Goal: Task Accomplishment & Management: Use online tool/utility

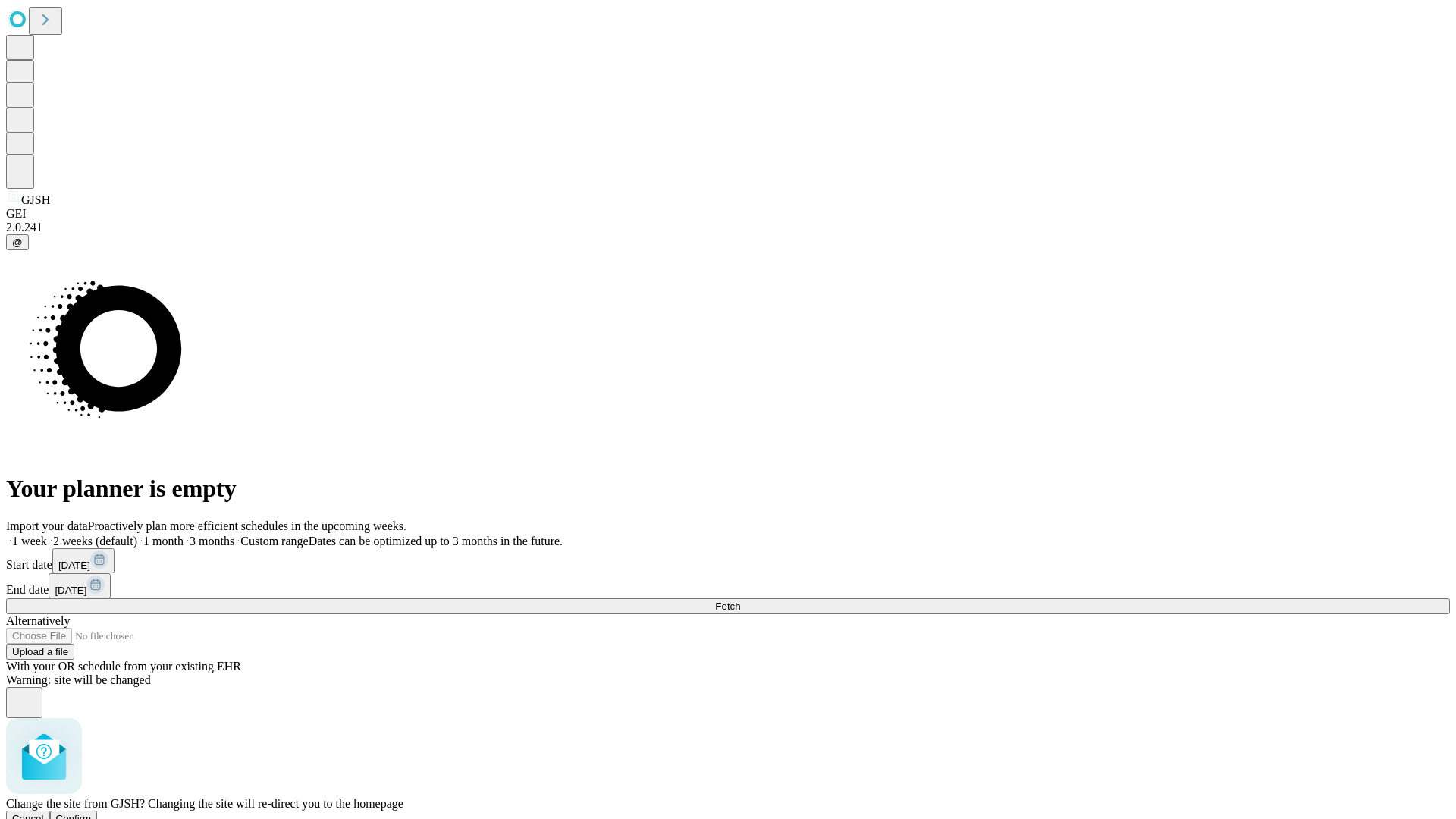
click at [92, 813] on span "Confirm" at bounding box center [74, 818] width 36 height 11
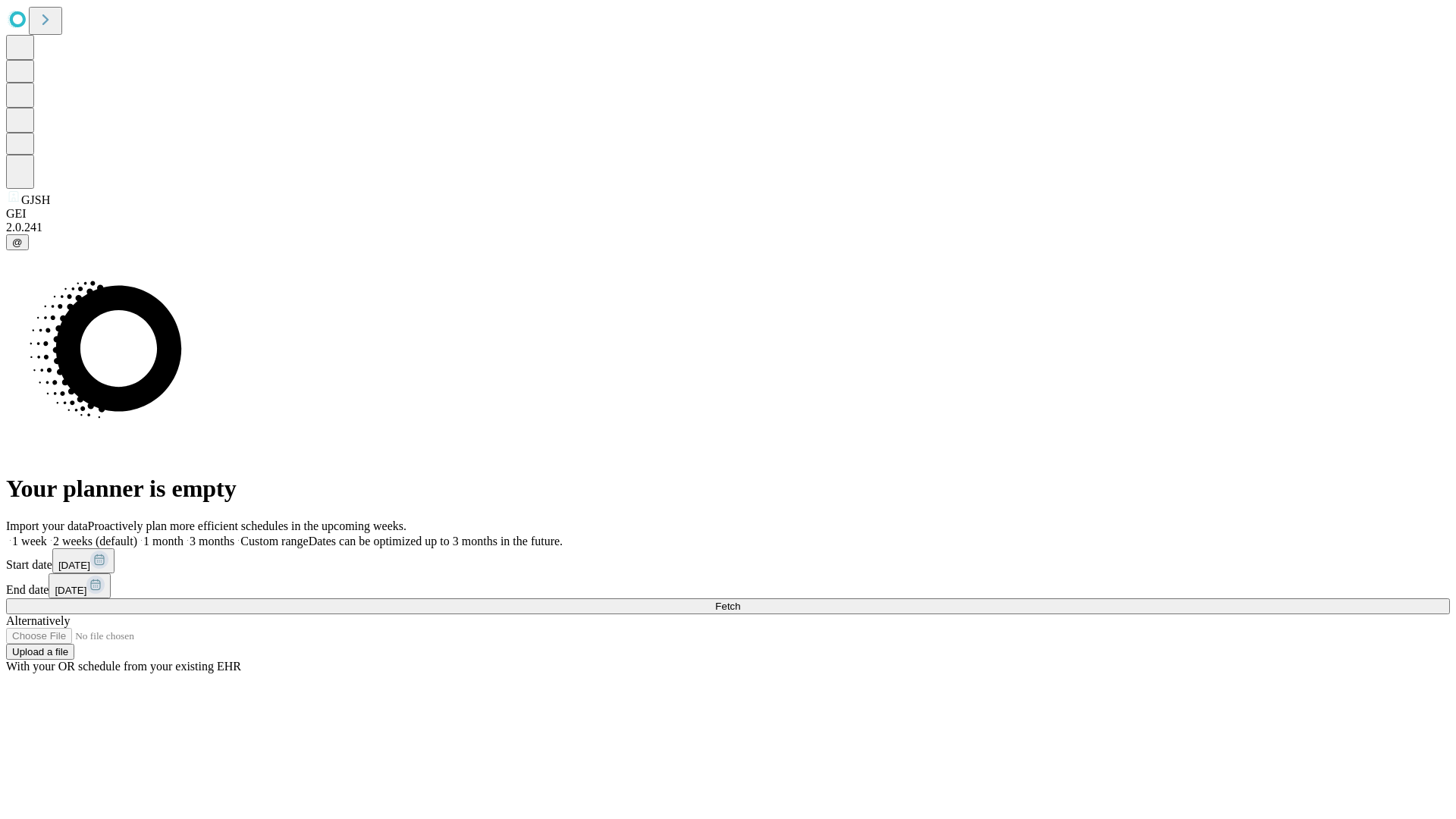
click at [137, 535] on label "2 weeks (default)" at bounding box center [92, 541] width 90 height 13
click at [740, 600] on span "Fetch" at bounding box center [728, 605] width 25 height 11
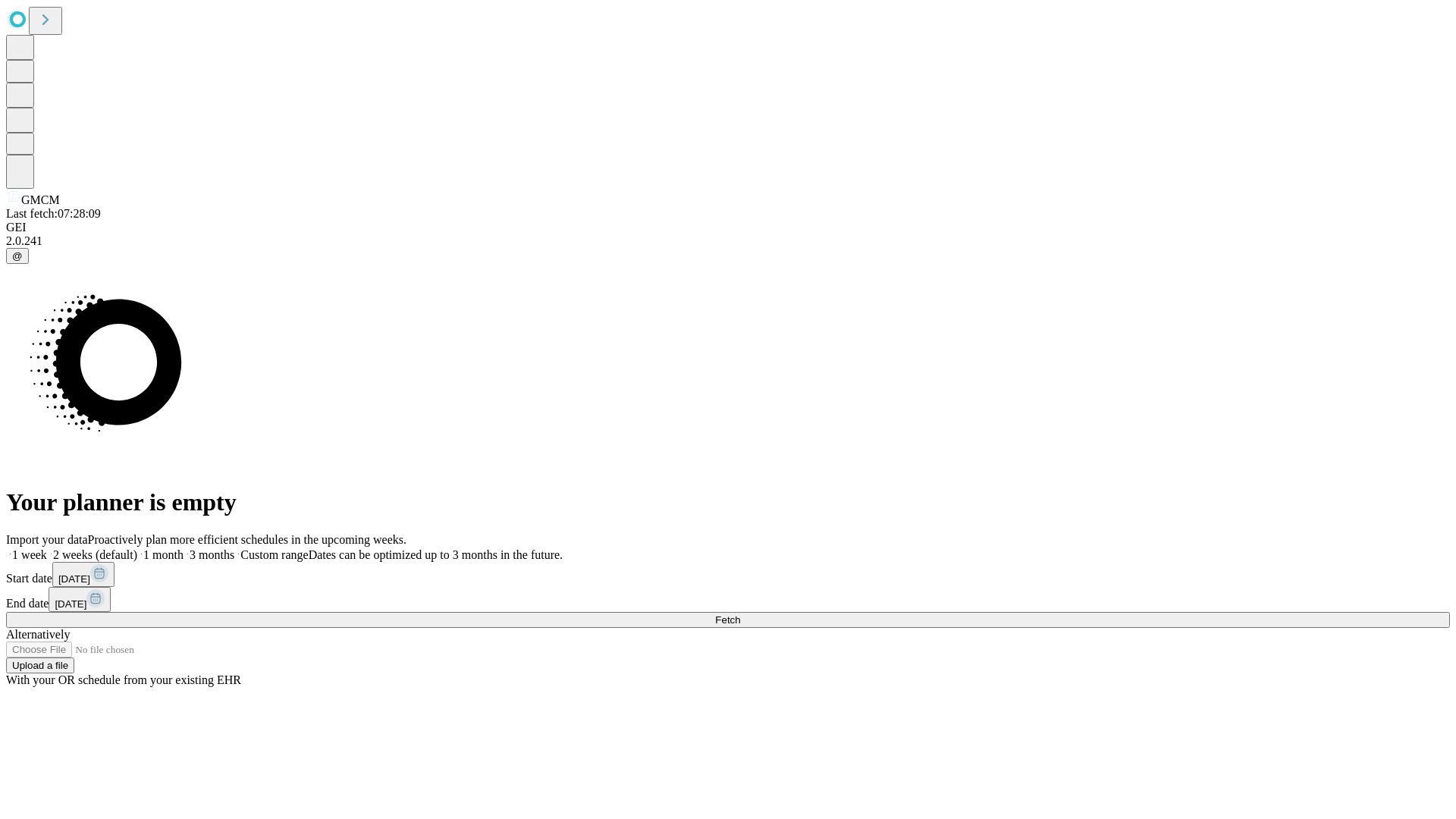
click at [137, 549] on label "2 weeks (default)" at bounding box center [92, 554] width 90 height 13
click at [740, 614] on span "Fetch" at bounding box center [728, 619] width 25 height 11
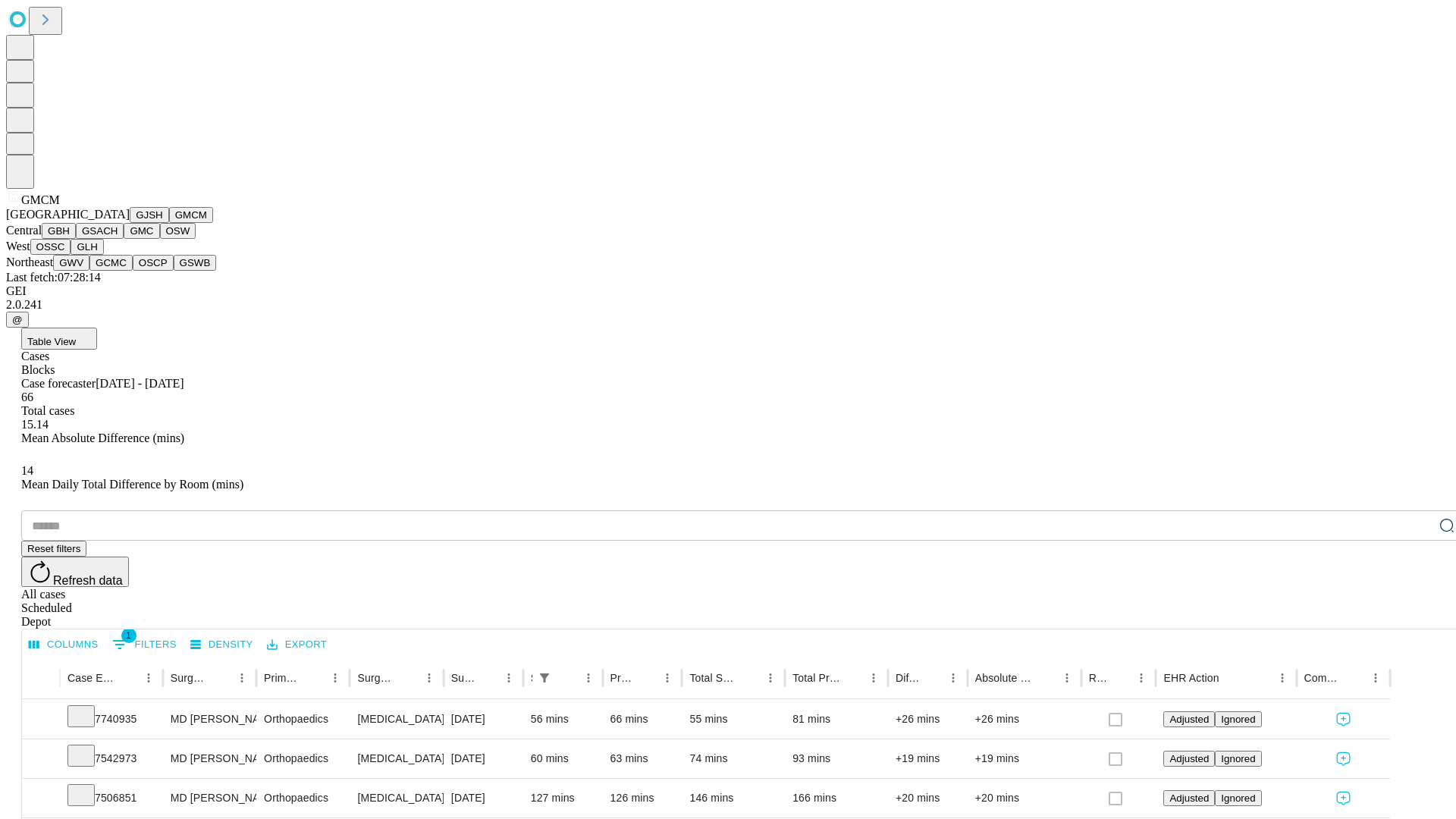
click at [75, 239] on button "GBH" at bounding box center [59, 231] width 34 height 16
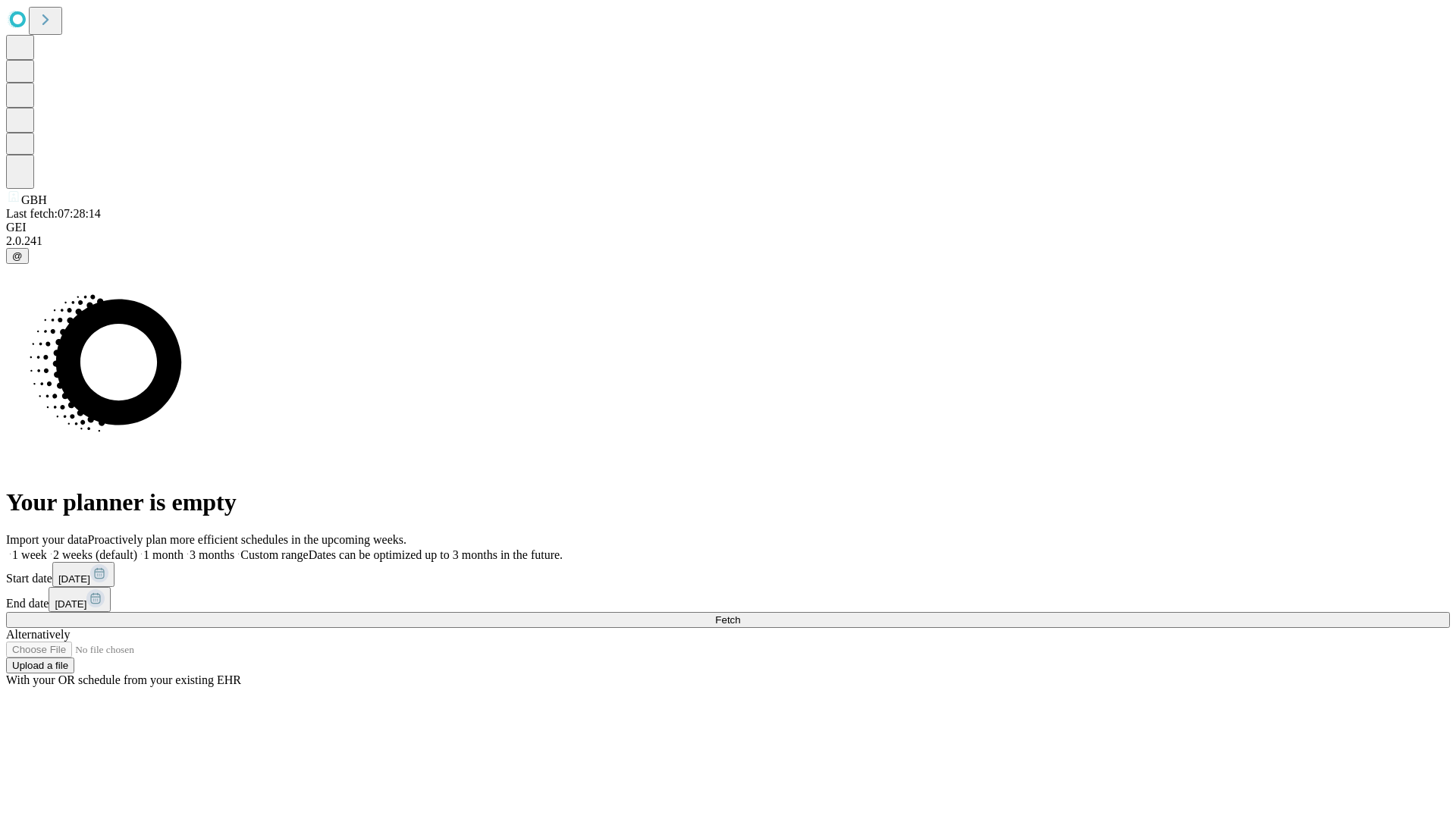
click at [137, 549] on label "2 weeks (default)" at bounding box center [92, 554] width 90 height 13
click at [740, 614] on span "Fetch" at bounding box center [728, 619] width 25 height 11
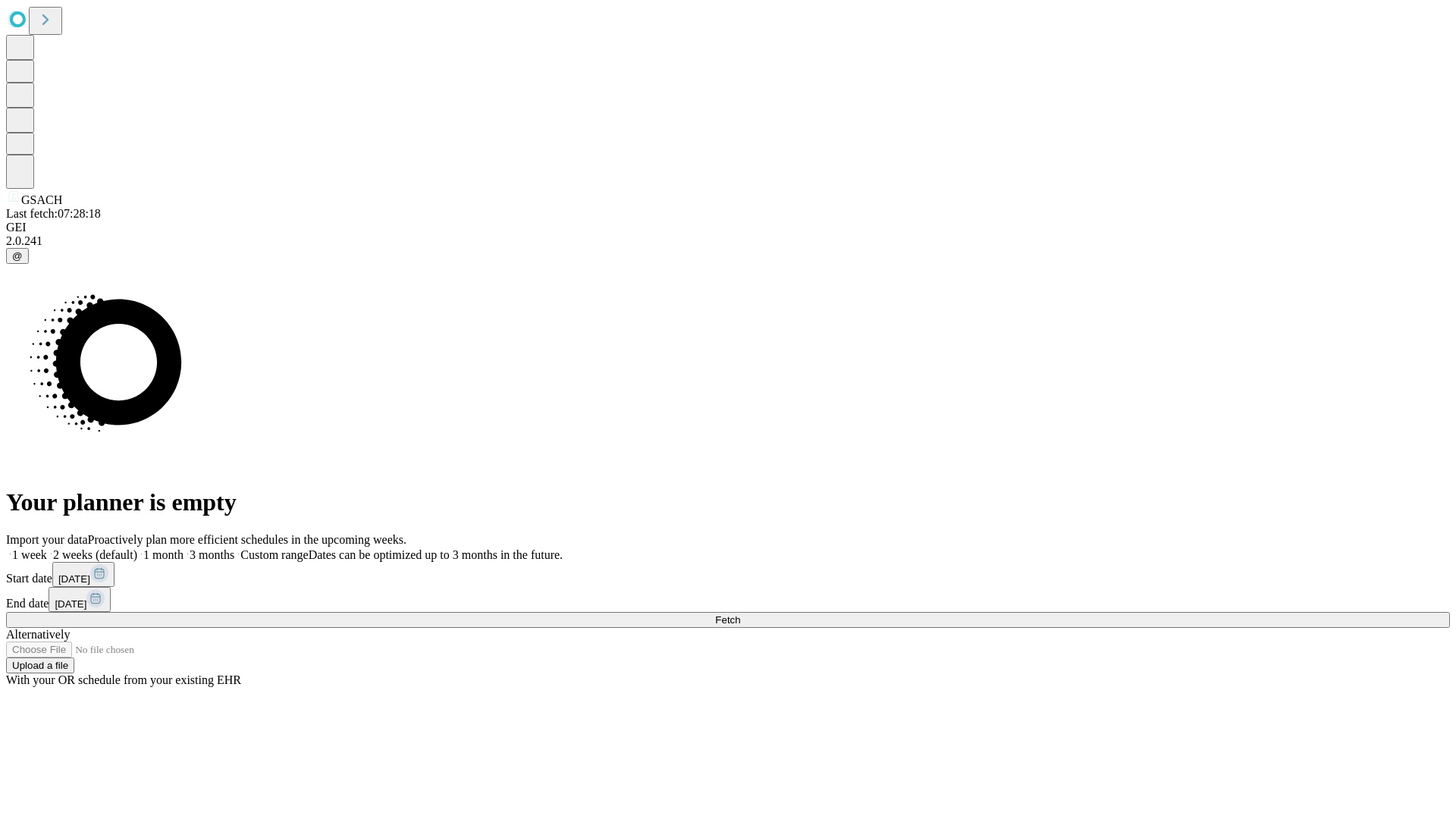
click at [137, 549] on label "2 weeks (default)" at bounding box center [92, 554] width 90 height 13
click at [740, 614] on span "Fetch" at bounding box center [728, 619] width 25 height 11
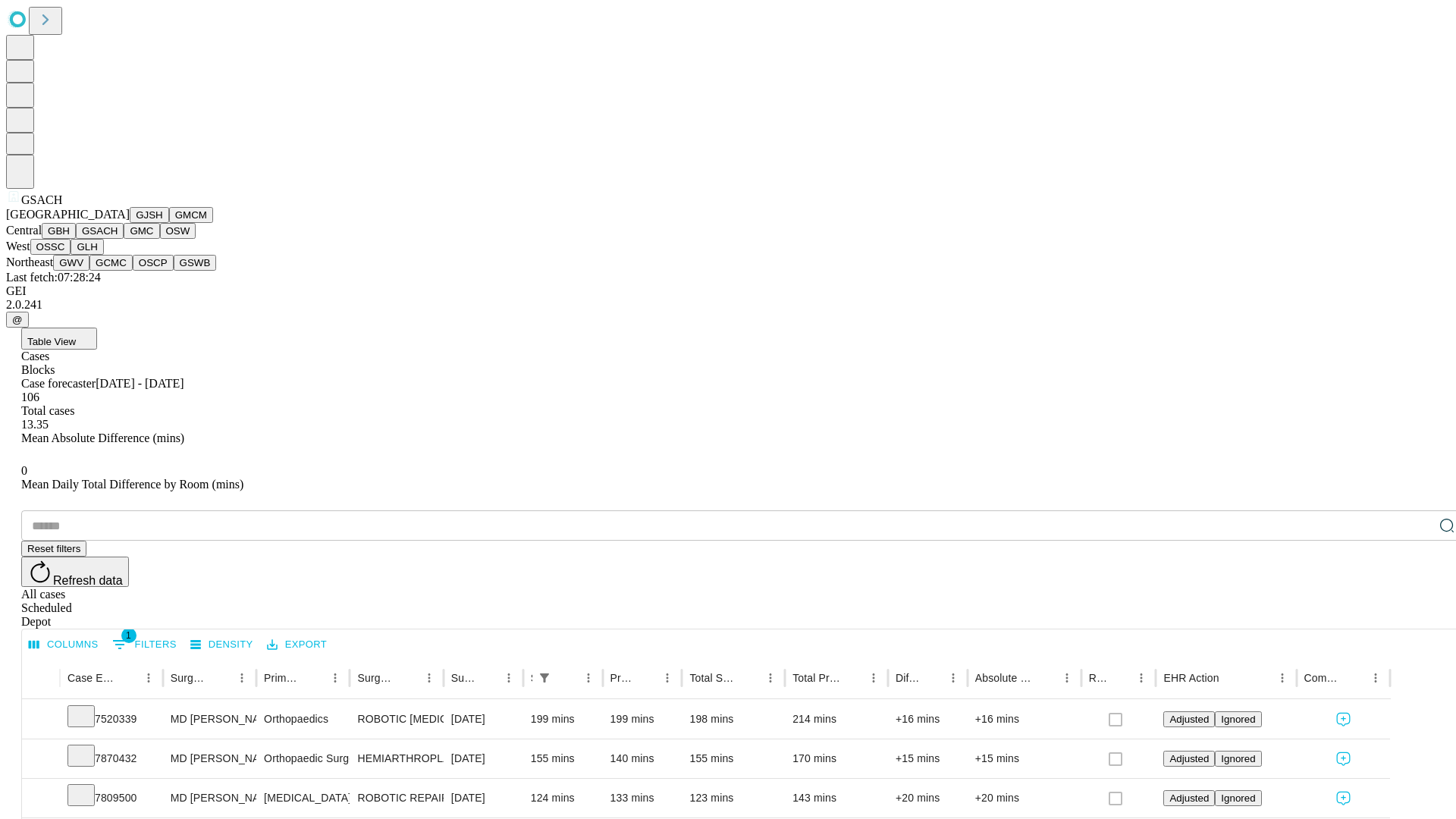
click at [124, 239] on button "GMC" at bounding box center [142, 231] width 36 height 16
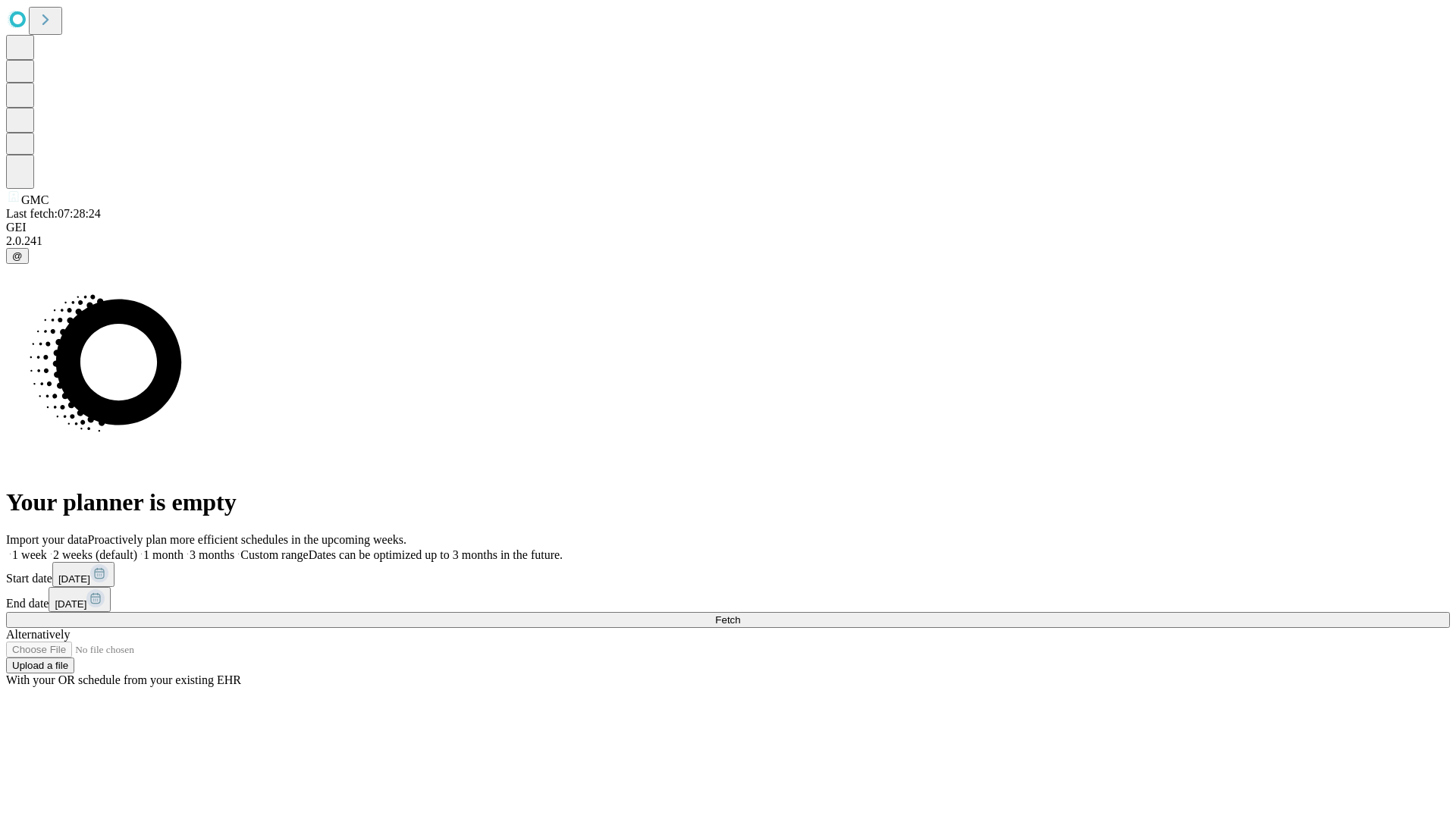
click at [137, 549] on label "2 weeks (default)" at bounding box center [92, 554] width 90 height 13
click at [740, 614] on span "Fetch" at bounding box center [728, 619] width 25 height 11
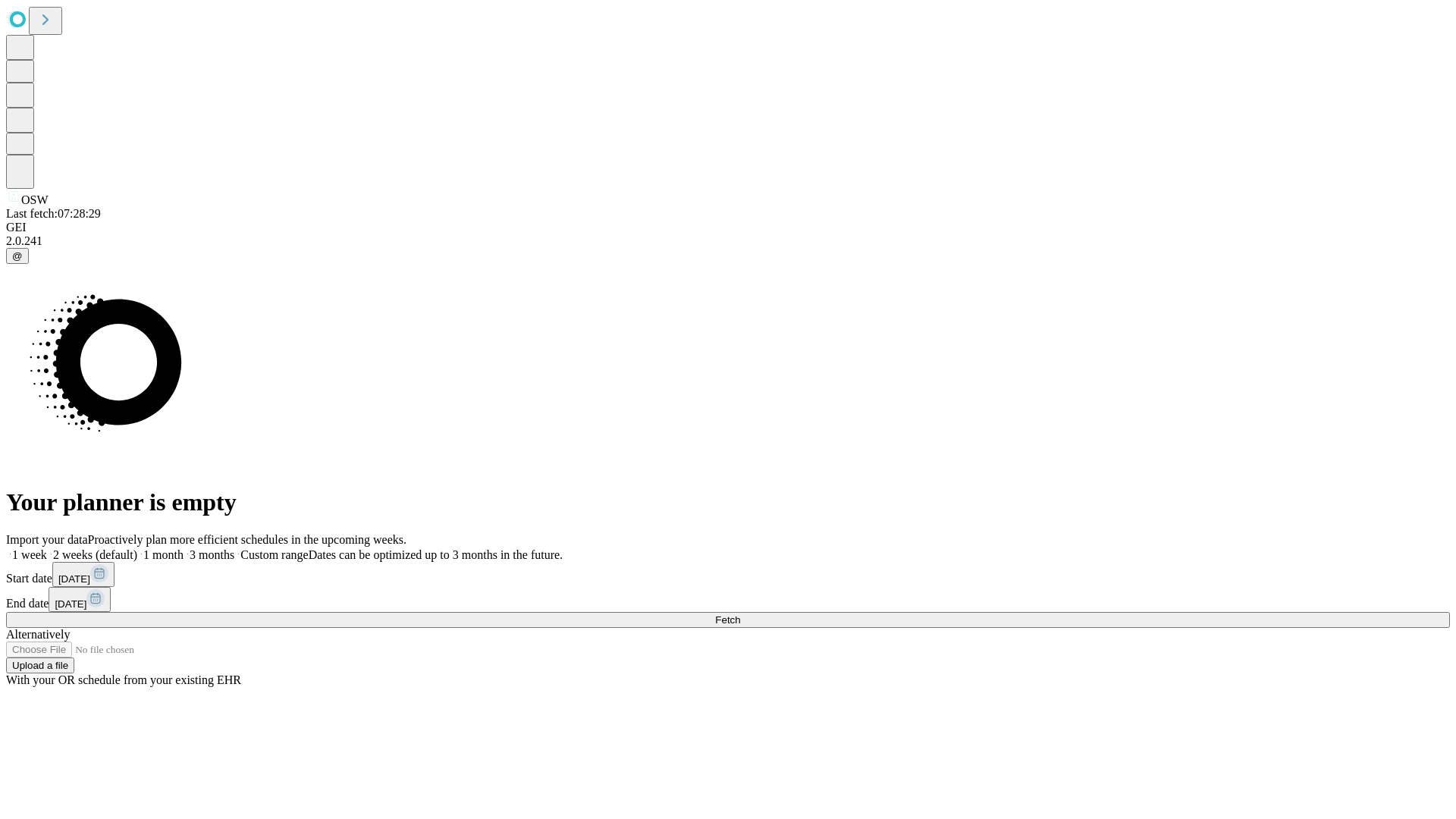
click at [137, 549] on label "2 weeks (default)" at bounding box center [92, 554] width 90 height 13
click at [740, 614] on span "Fetch" at bounding box center [728, 619] width 25 height 11
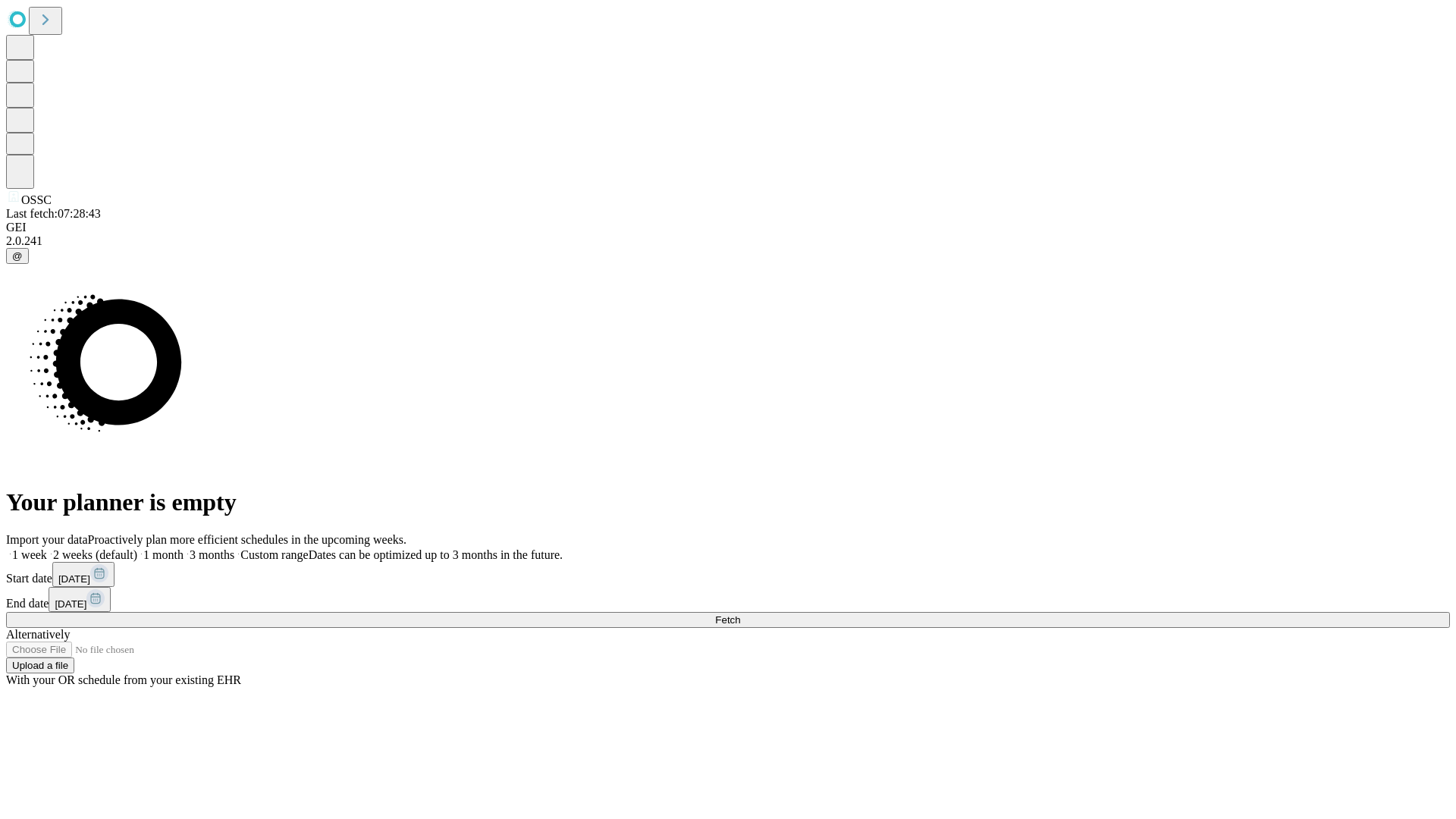
click at [740, 614] on span "Fetch" at bounding box center [728, 619] width 25 height 11
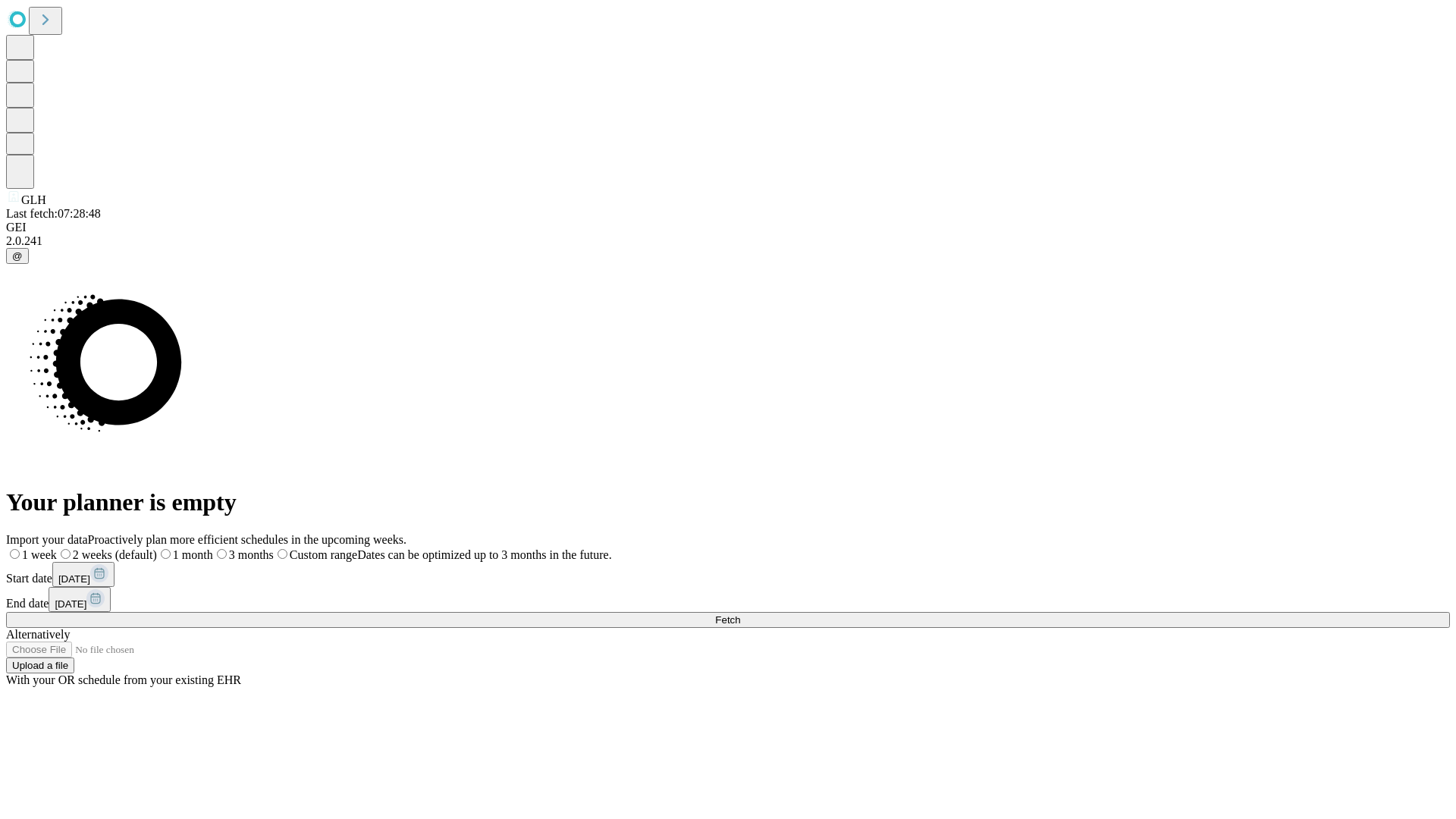
click at [157, 549] on label "2 weeks (default)" at bounding box center [107, 554] width 100 height 13
click at [740, 614] on span "Fetch" at bounding box center [728, 619] width 25 height 11
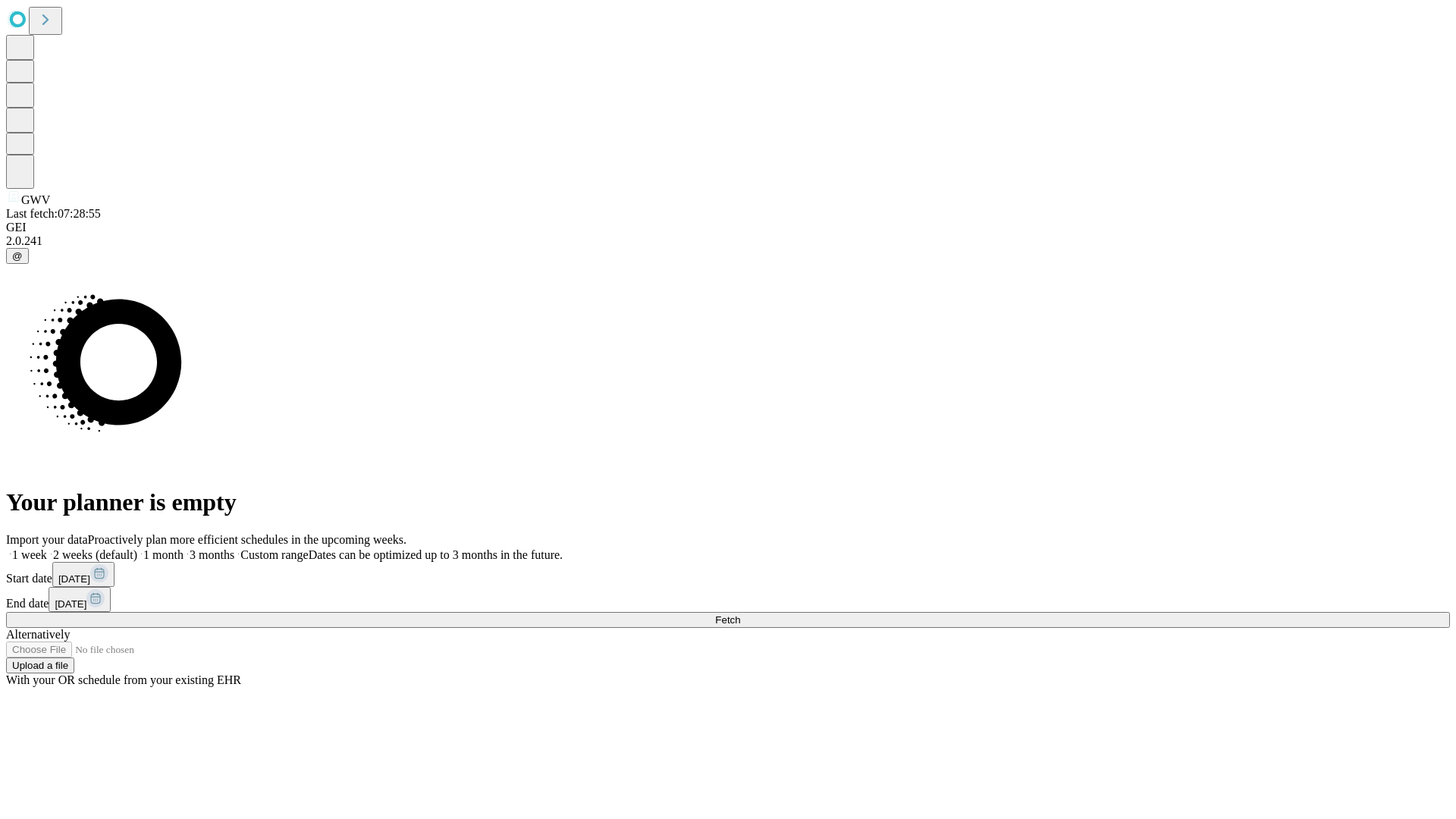
click at [137, 549] on label "2 weeks (default)" at bounding box center [92, 554] width 90 height 13
click at [740, 614] on span "Fetch" at bounding box center [728, 619] width 25 height 11
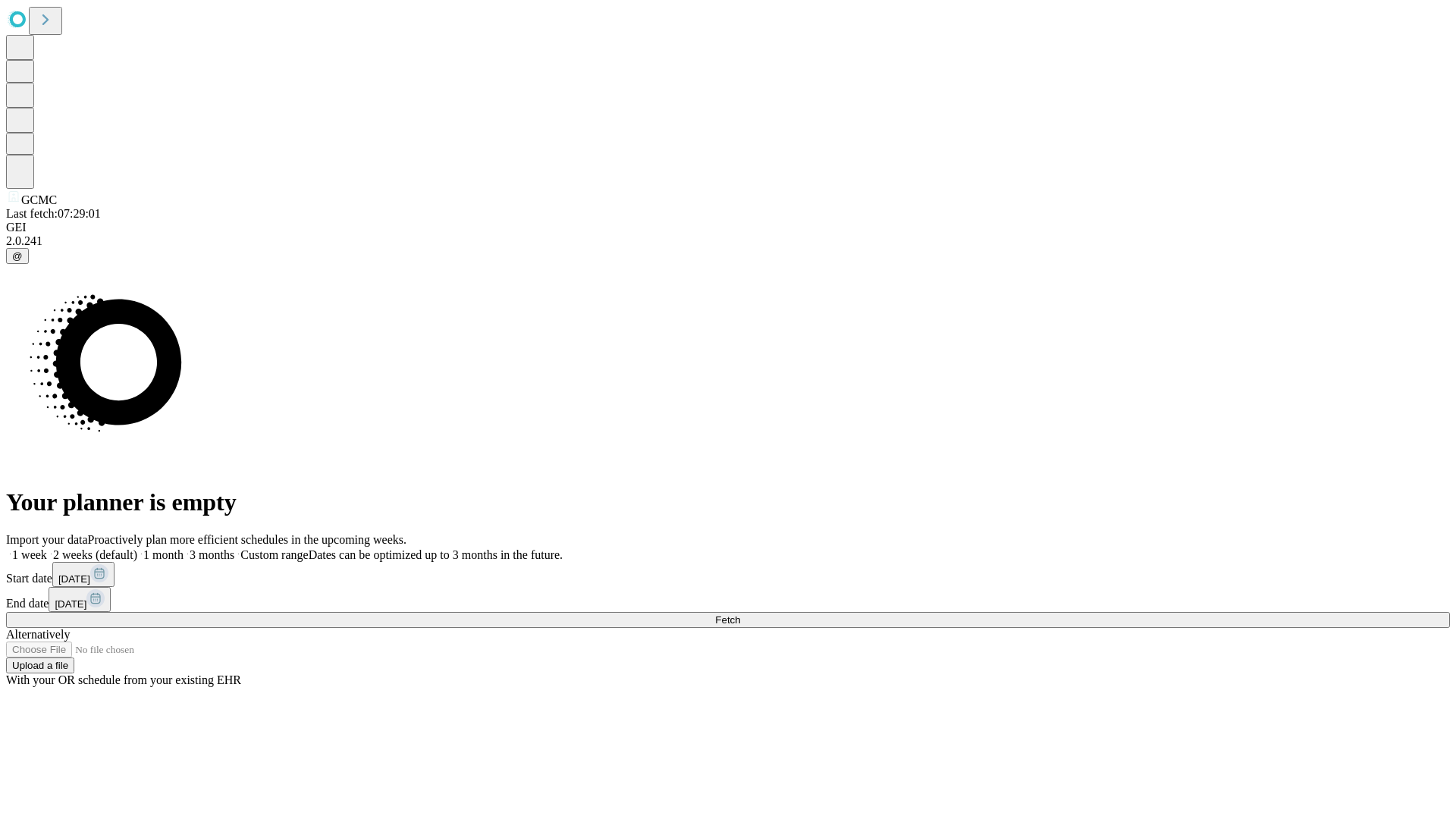
click at [137, 549] on label "2 weeks (default)" at bounding box center [92, 554] width 90 height 13
click at [740, 614] on span "Fetch" at bounding box center [728, 619] width 25 height 11
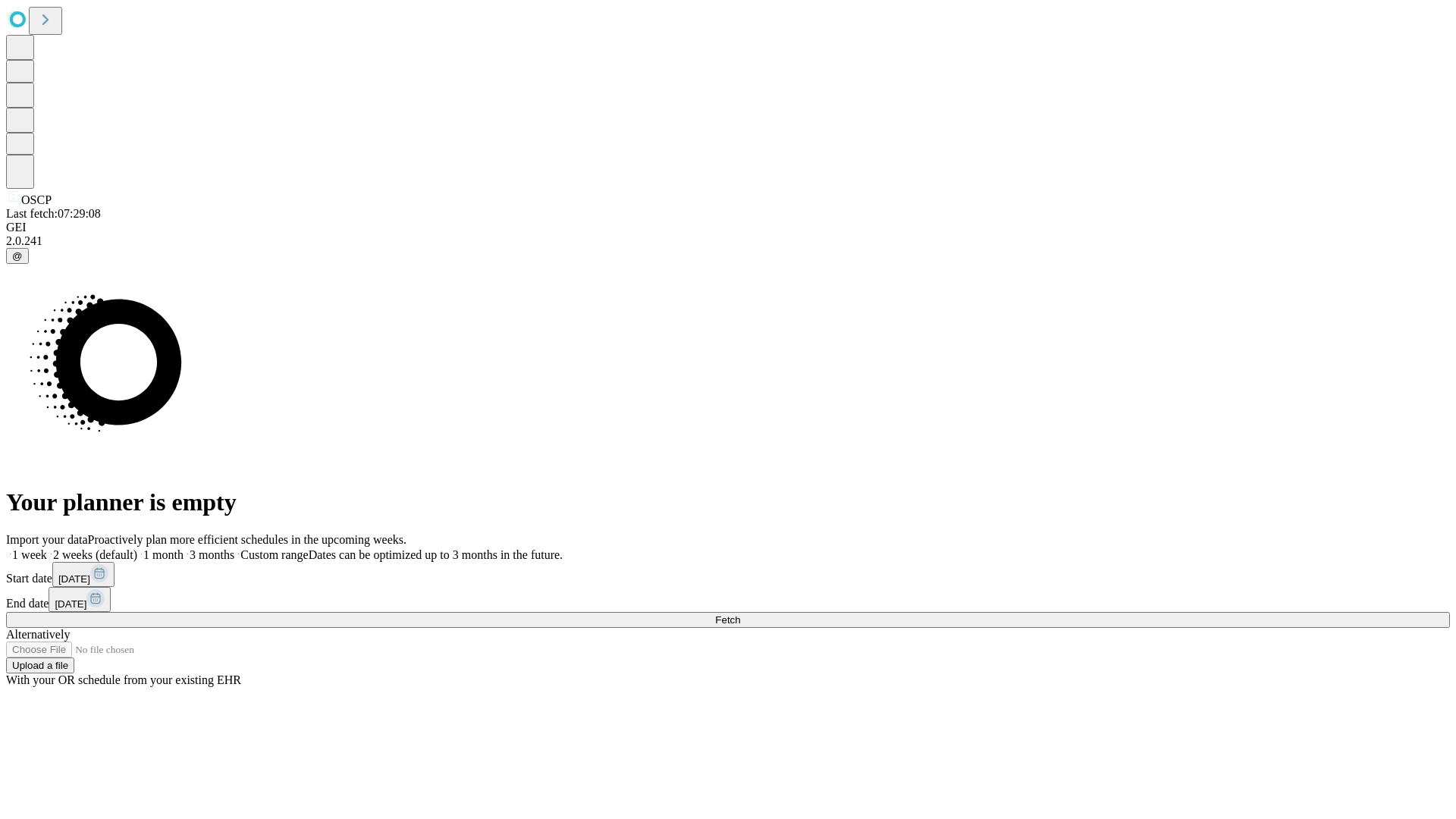
click at [137, 549] on label "2 weeks (default)" at bounding box center [92, 554] width 90 height 13
click at [740, 614] on span "Fetch" at bounding box center [728, 619] width 25 height 11
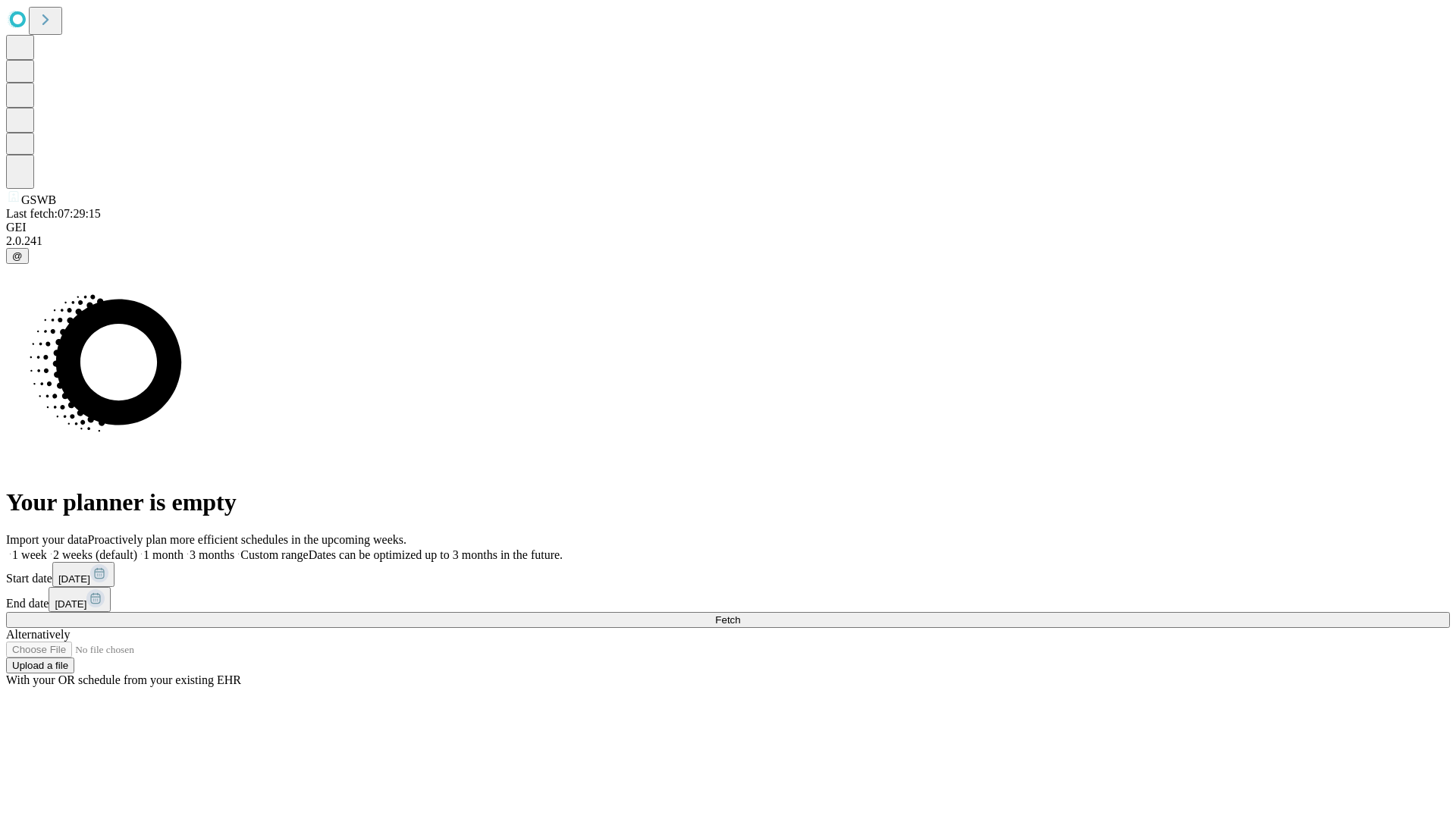
click at [137, 549] on label "2 weeks (default)" at bounding box center [92, 554] width 90 height 13
click at [740, 614] on span "Fetch" at bounding box center [728, 619] width 25 height 11
